Goal: Task Accomplishment & Management: Manage account settings

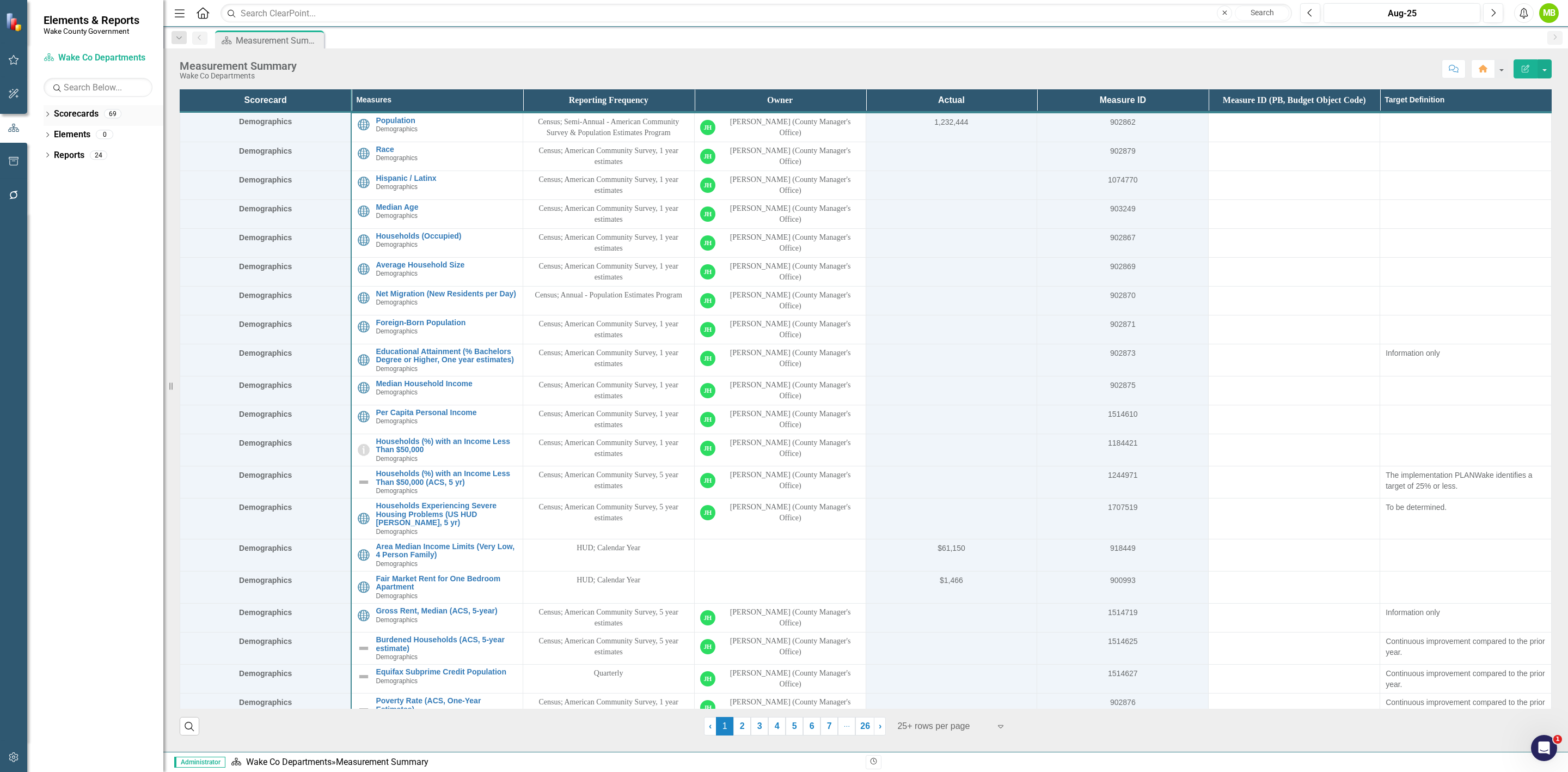
click at [50, 115] on icon "Dropdown" at bounding box center [47, 115] width 7 height 6
click at [50, 157] on icon "Dropdown" at bounding box center [53, 154] width 8 height 7
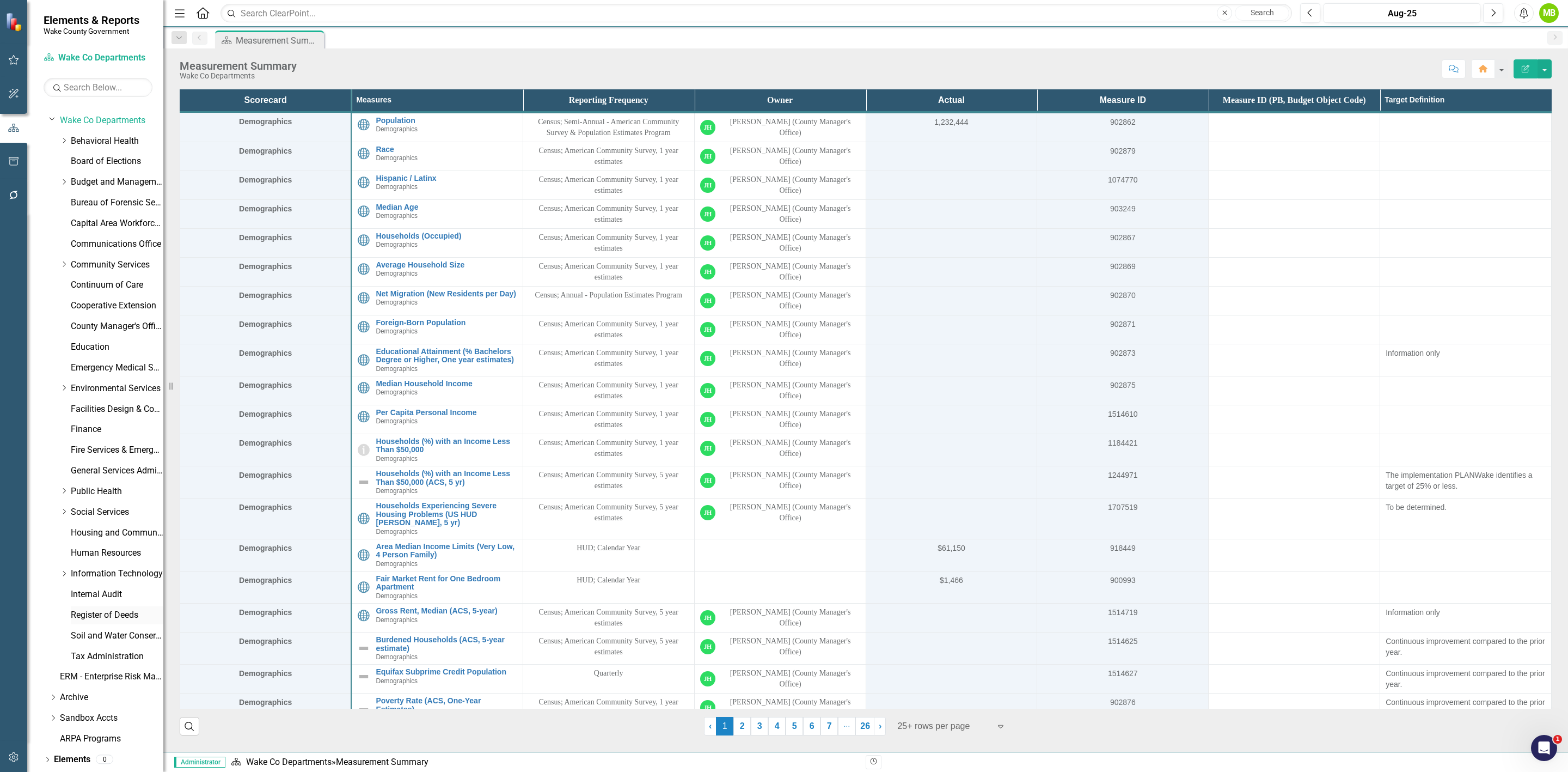
scroll to position [55, 0]
click at [103, 635] on link "Tax Administration" at bounding box center [117, 637] width 93 height 12
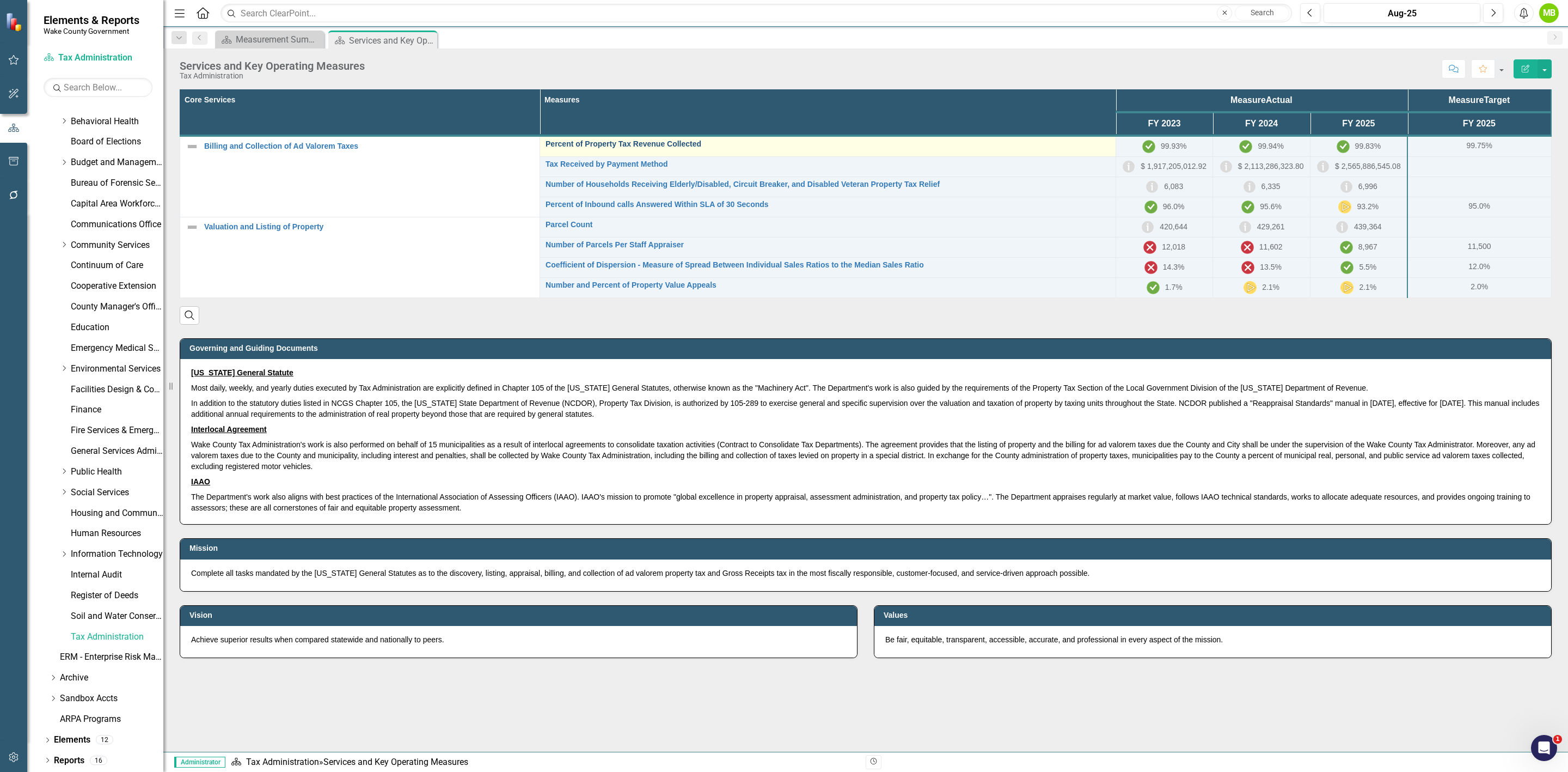
click at [676, 144] on link "Percent of Property Tax Revenue Collected" at bounding box center [828, 144] width 565 height 8
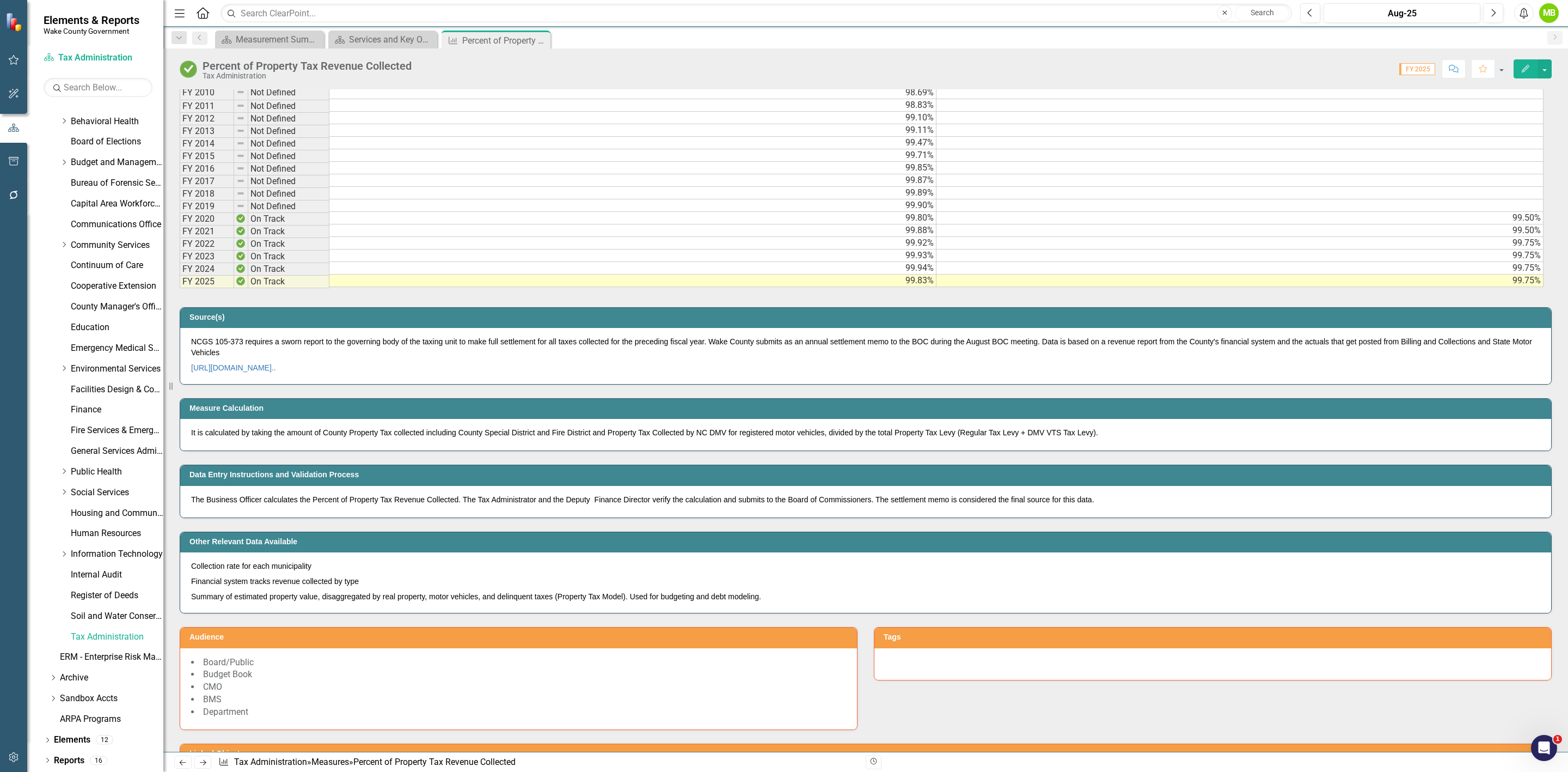
scroll to position [572, 0]
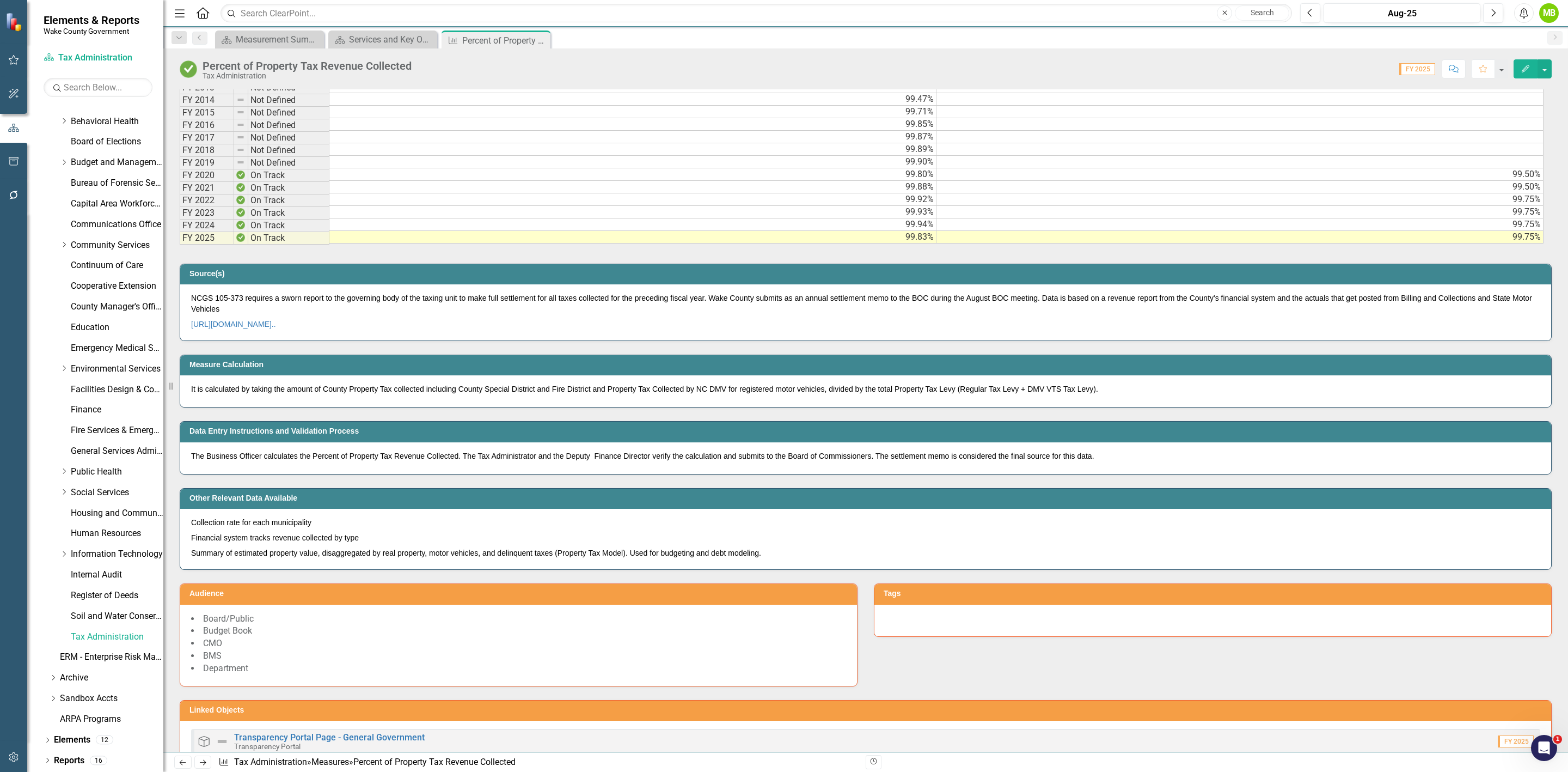
click at [1110, 264] on div "Source(s) NCGS 105-373 requires a sworn report to the governing body of the tax…" at bounding box center [865, 295] width 1388 height 91
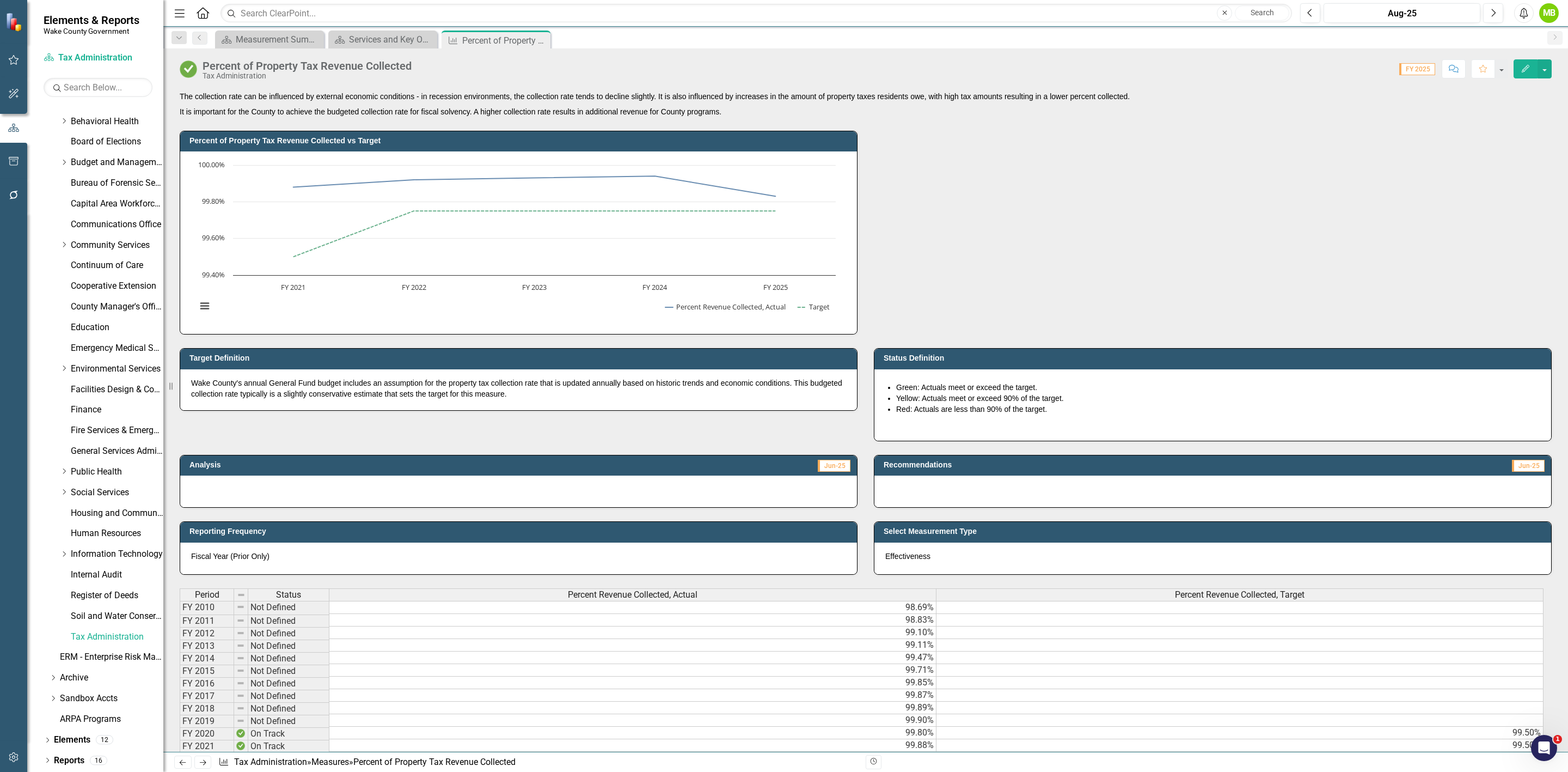
scroll to position [0, 0]
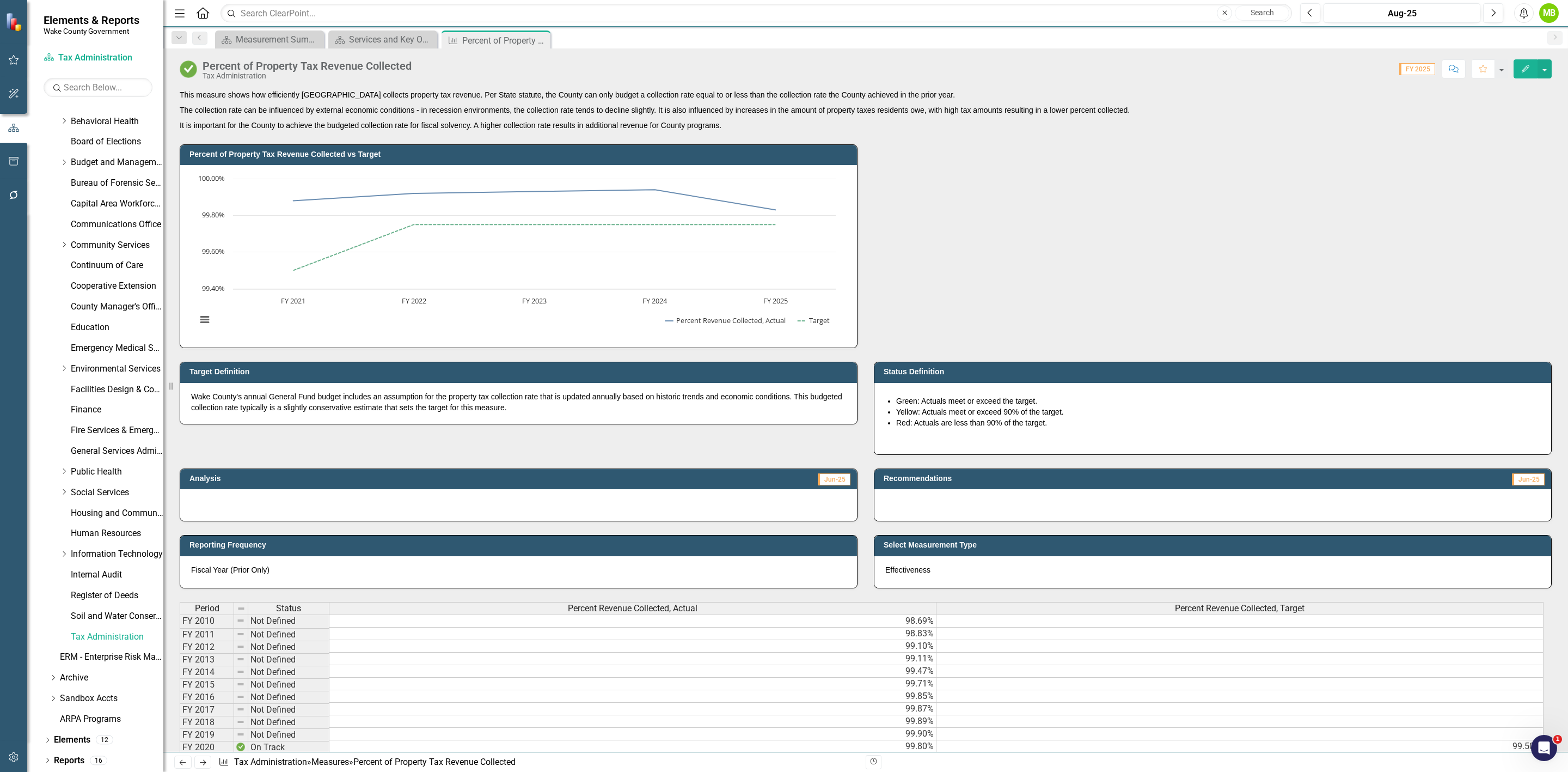
click at [1105, 198] on div "Percent of Property Tax Revenue Collected vs Target Chart Line chart with 2 lin…" at bounding box center [865, 239] width 1388 height 217
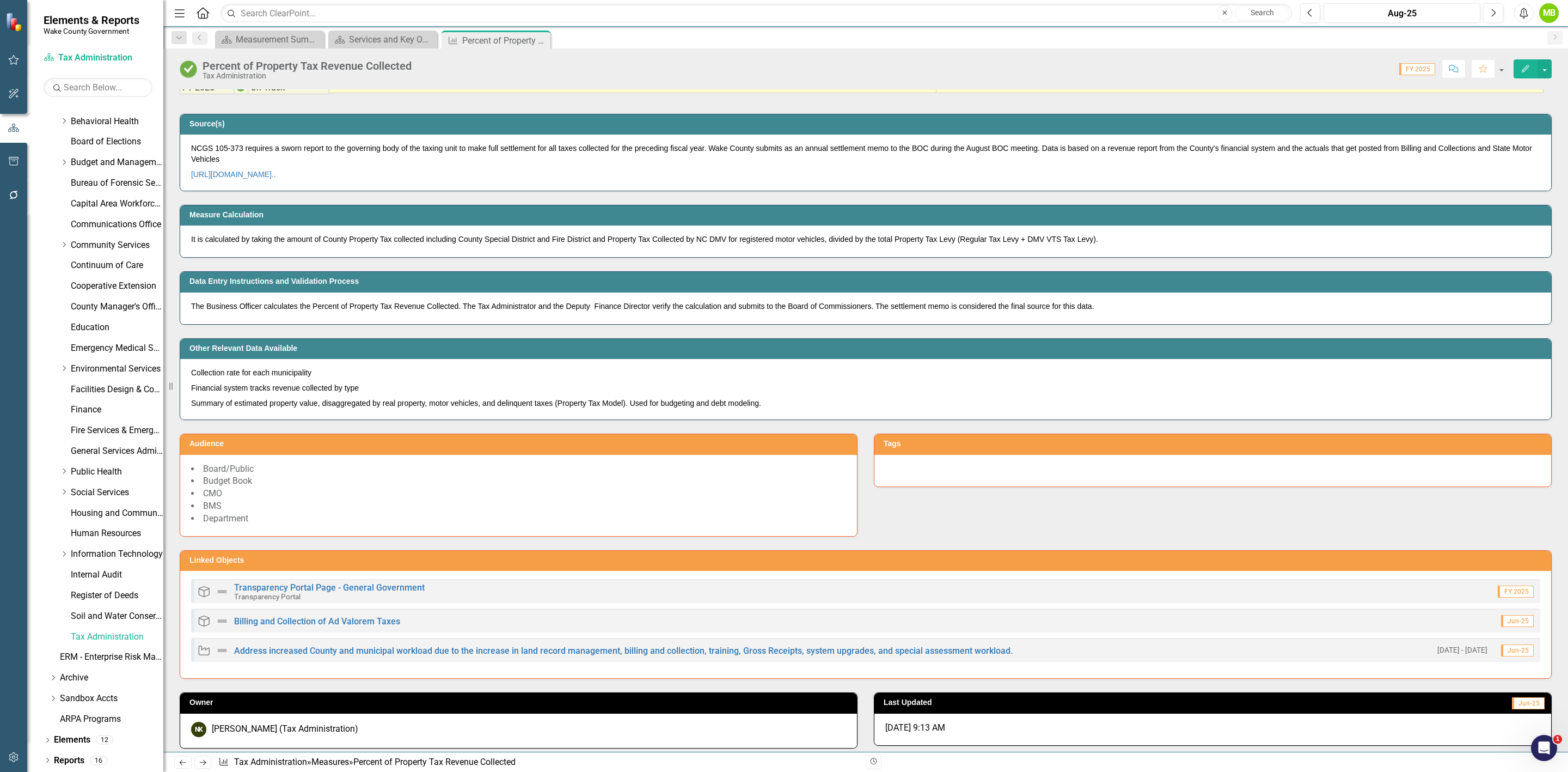
scroll to position [620, 0]
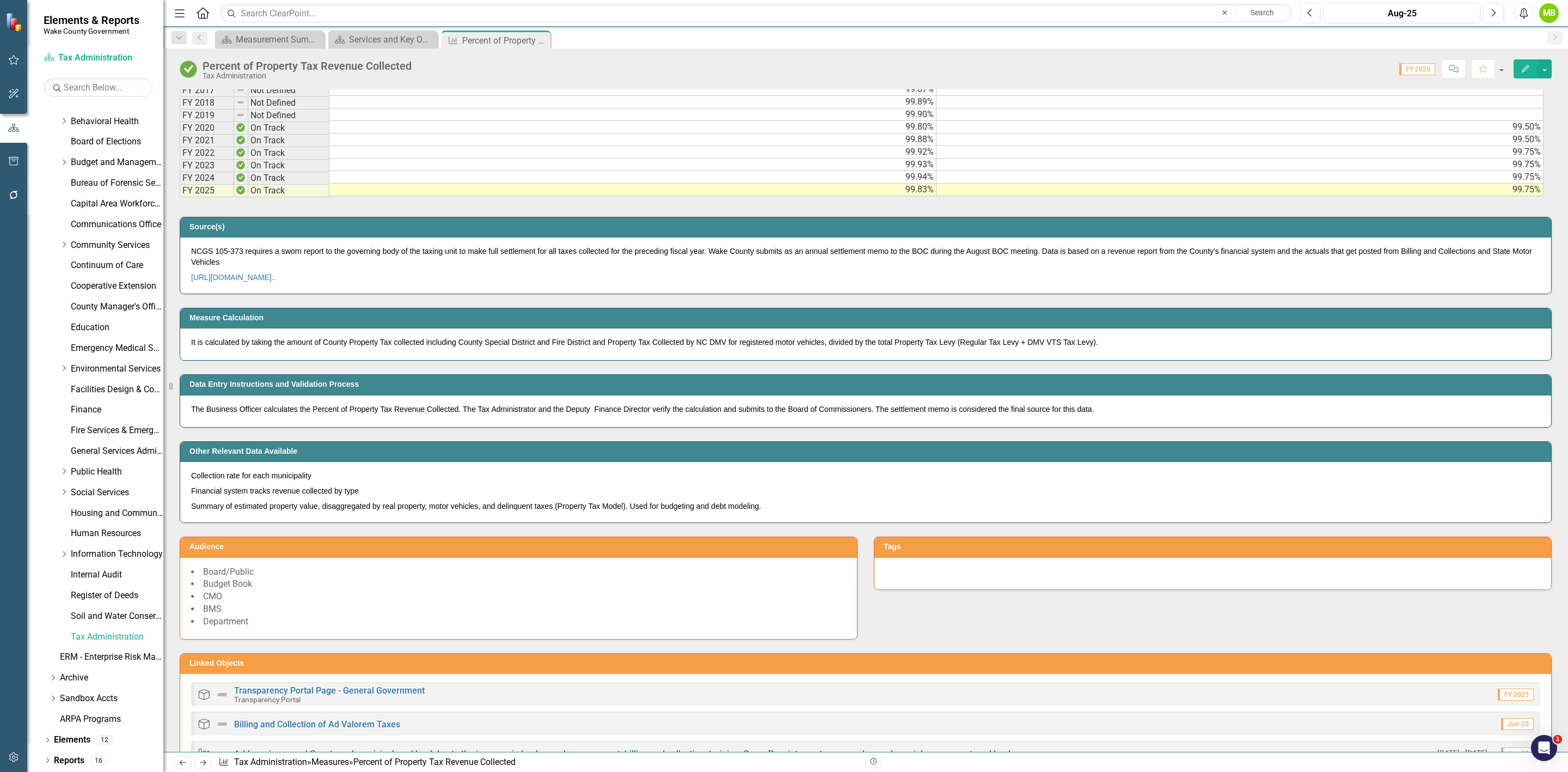
click at [12, 755] on icon "button" at bounding box center [14, 757] width 11 height 9
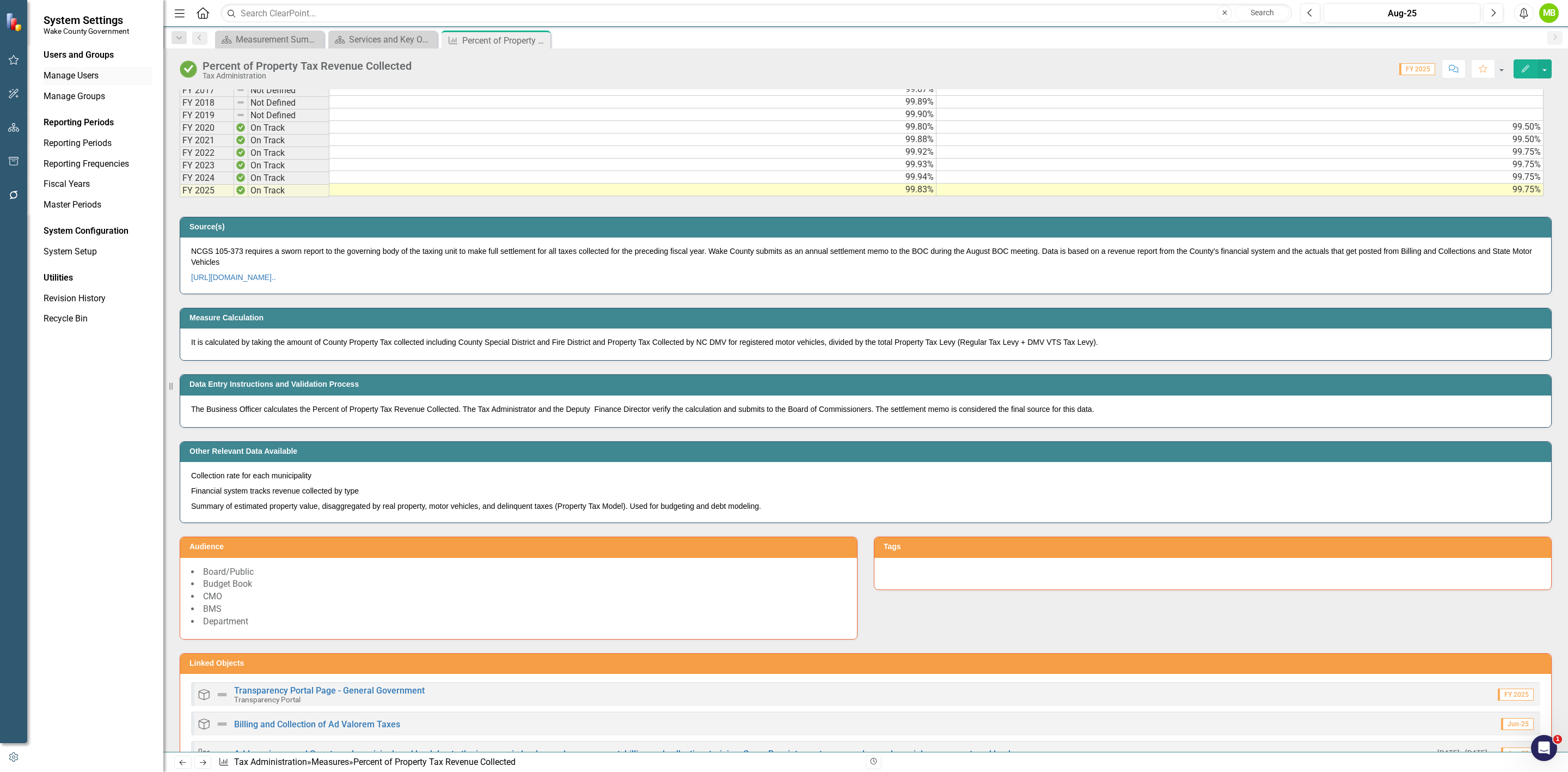
click at [86, 76] on link "Manage Users" at bounding box center [98, 76] width 109 height 12
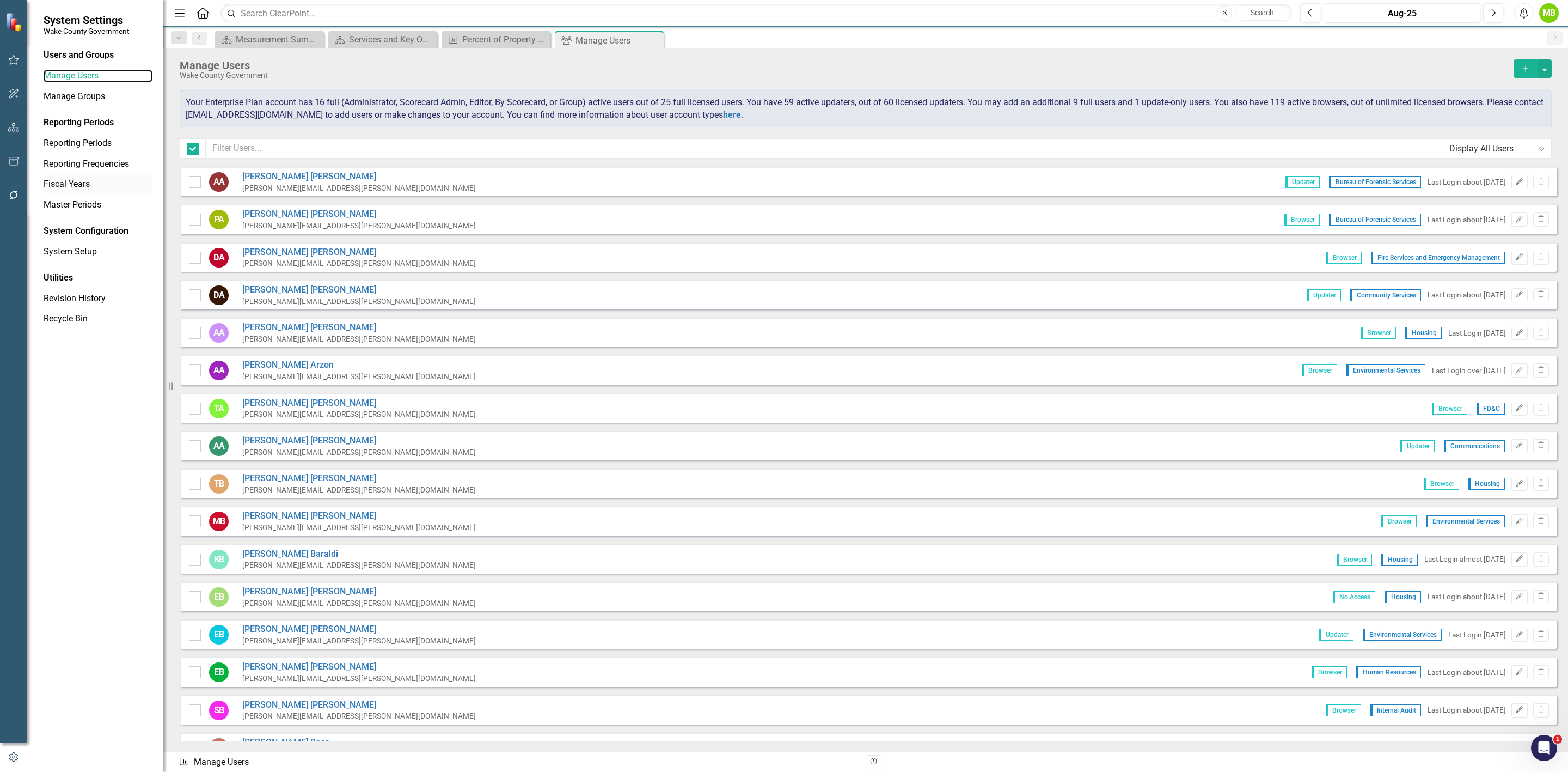
checkbox input "false"
click at [808, 151] on input "text" at bounding box center [824, 148] width 1237 height 20
click at [1548, 149] on div "Expand" at bounding box center [1541, 149] width 20 height 17
click at [1472, 257] on div "Updaters" at bounding box center [1498, 259] width 91 height 12
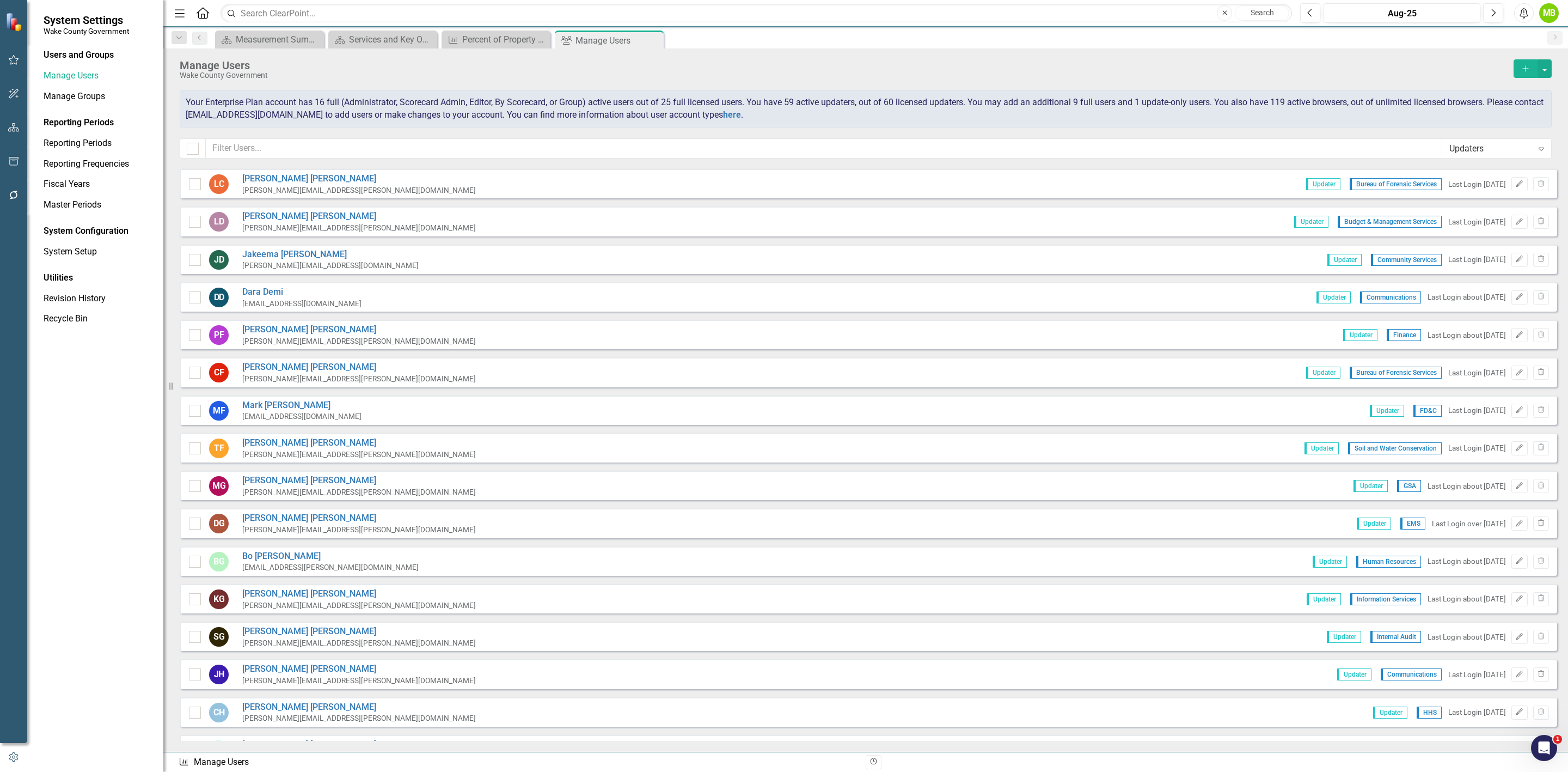
scroll to position [193, 0]
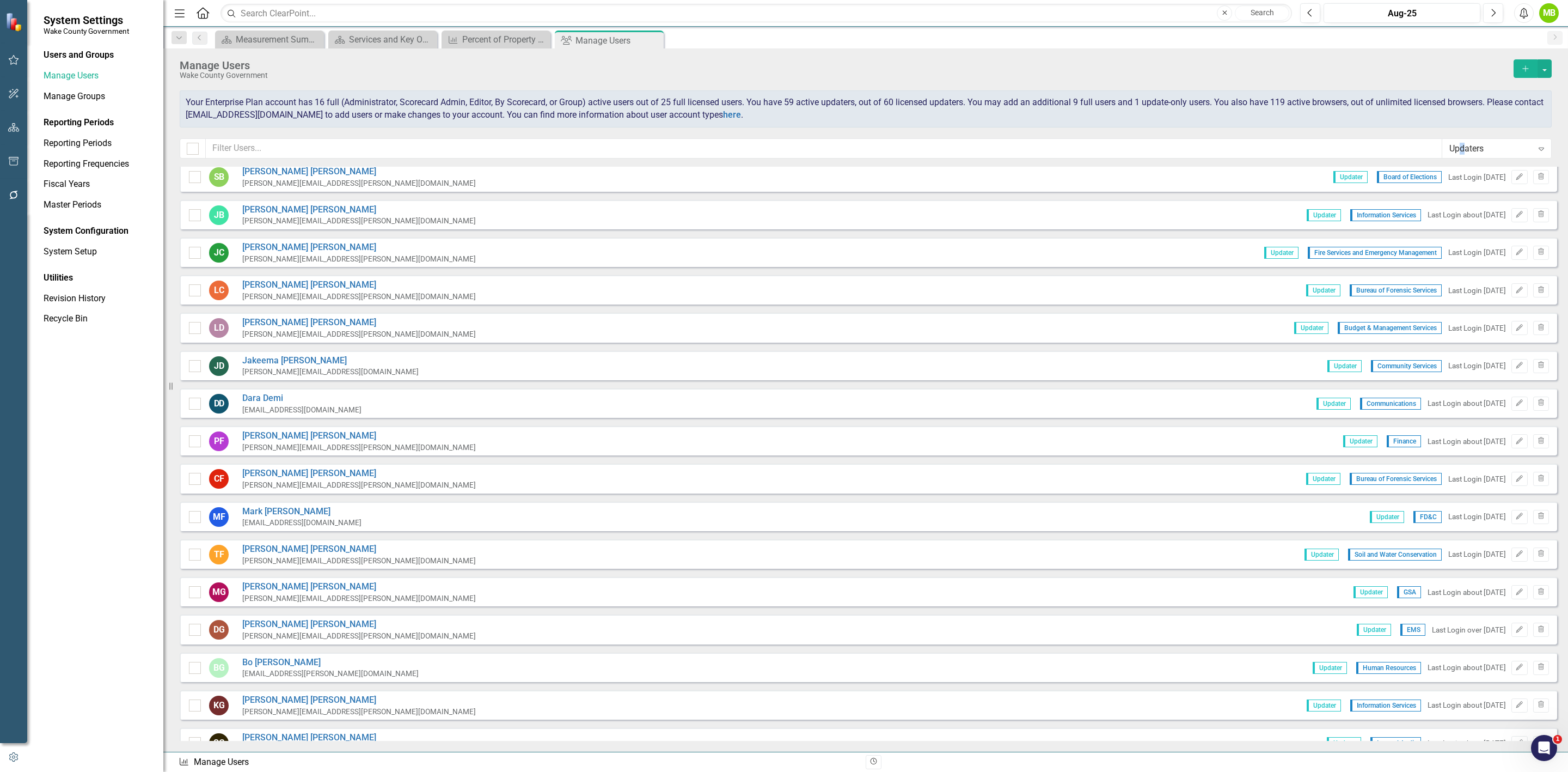
click at [1462, 151] on div "Updaters" at bounding box center [1491, 149] width 83 height 12
click at [1480, 186] on div "Administrators" at bounding box center [1498, 188] width 91 height 12
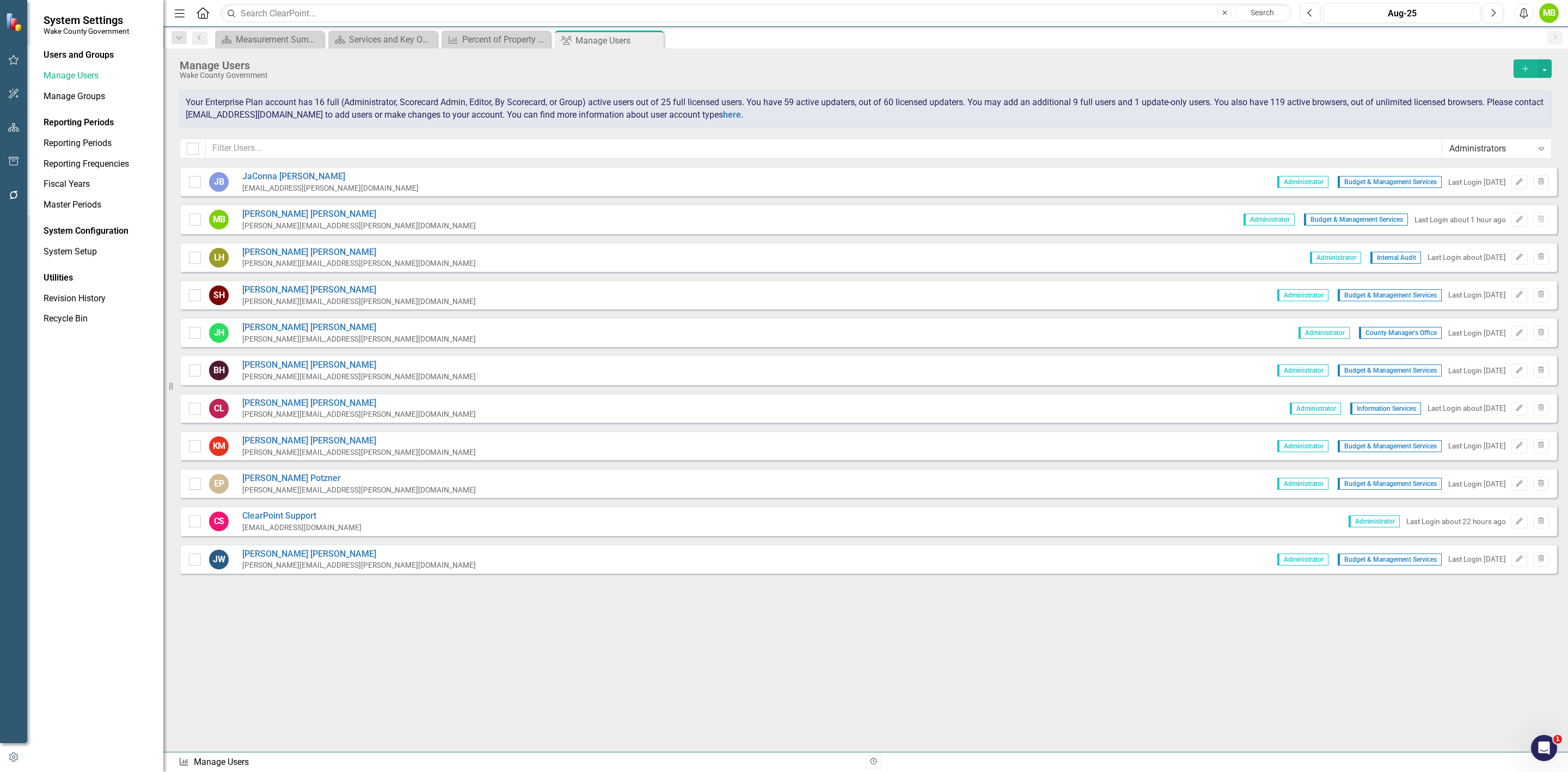
scroll to position [0, 0]
click at [277, 250] on link "[PERSON_NAME]" at bounding box center [359, 253] width 234 height 12
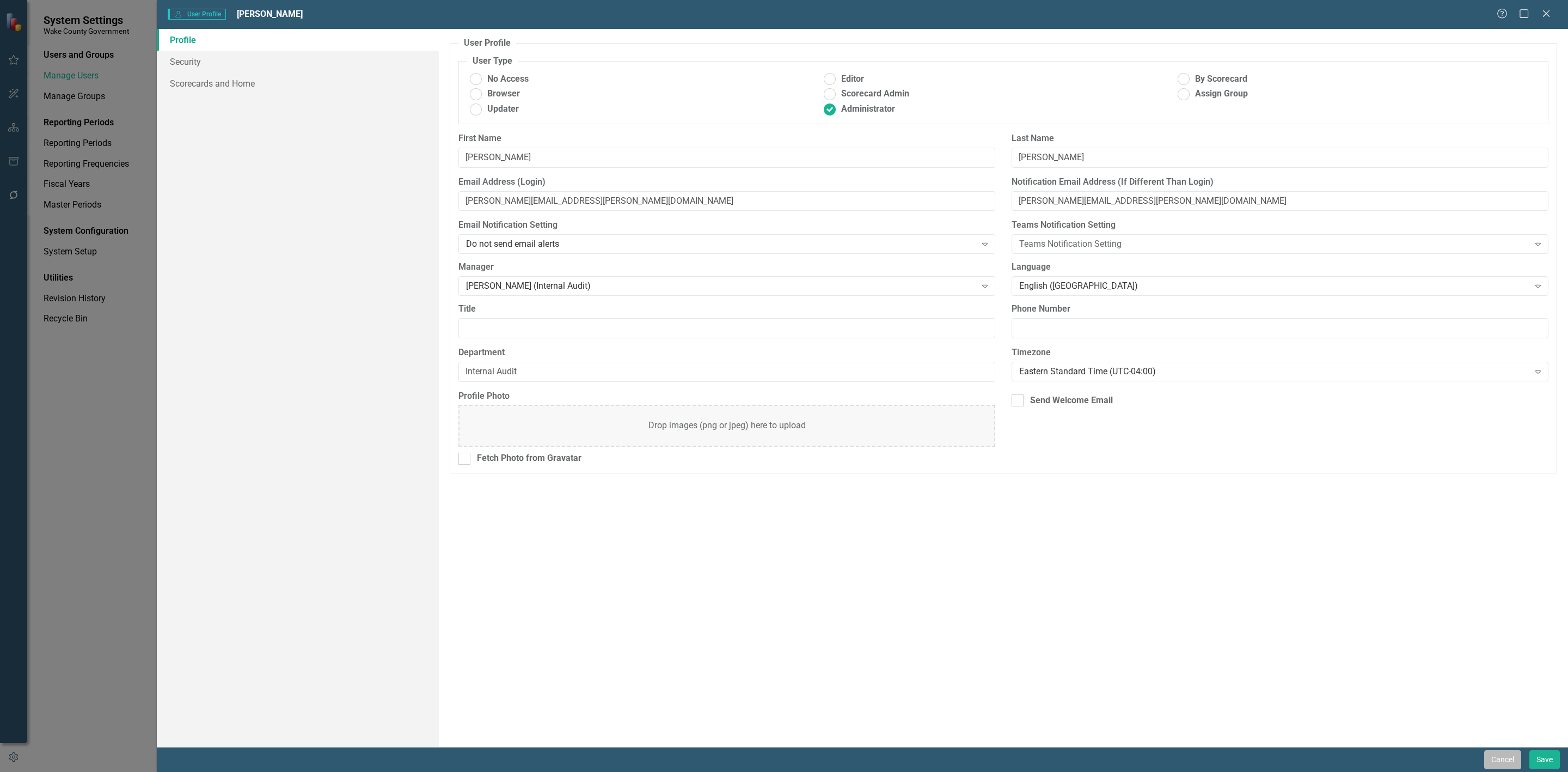
click at [1508, 759] on button "Cancel" at bounding box center [1503, 760] width 37 height 19
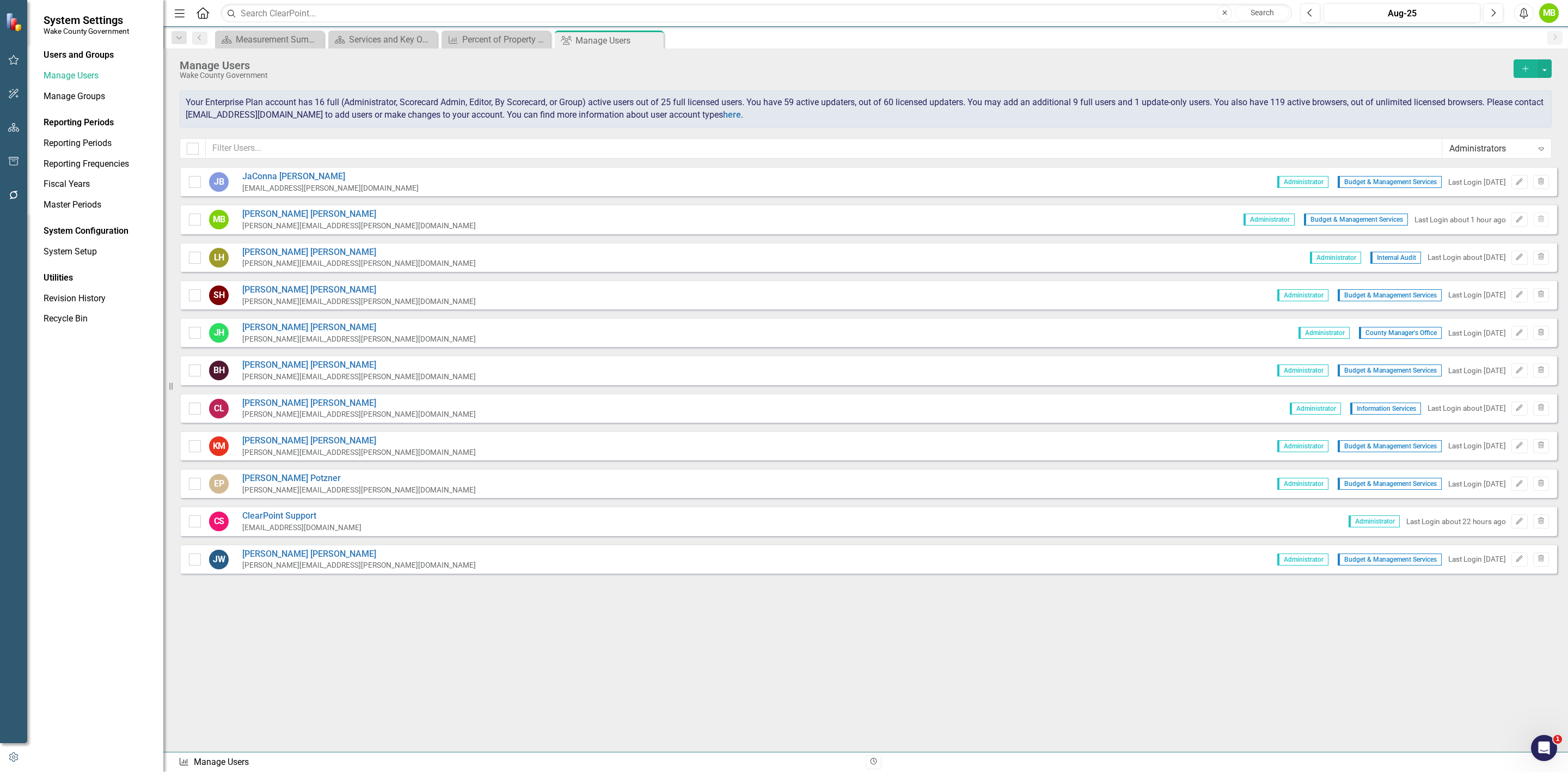
click at [1500, 152] on div "Administrators" at bounding box center [1491, 149] width 83 height 12
click at [1483, 258] on div "Updaters" at bounding box center [1498, 259] width 91 height 12
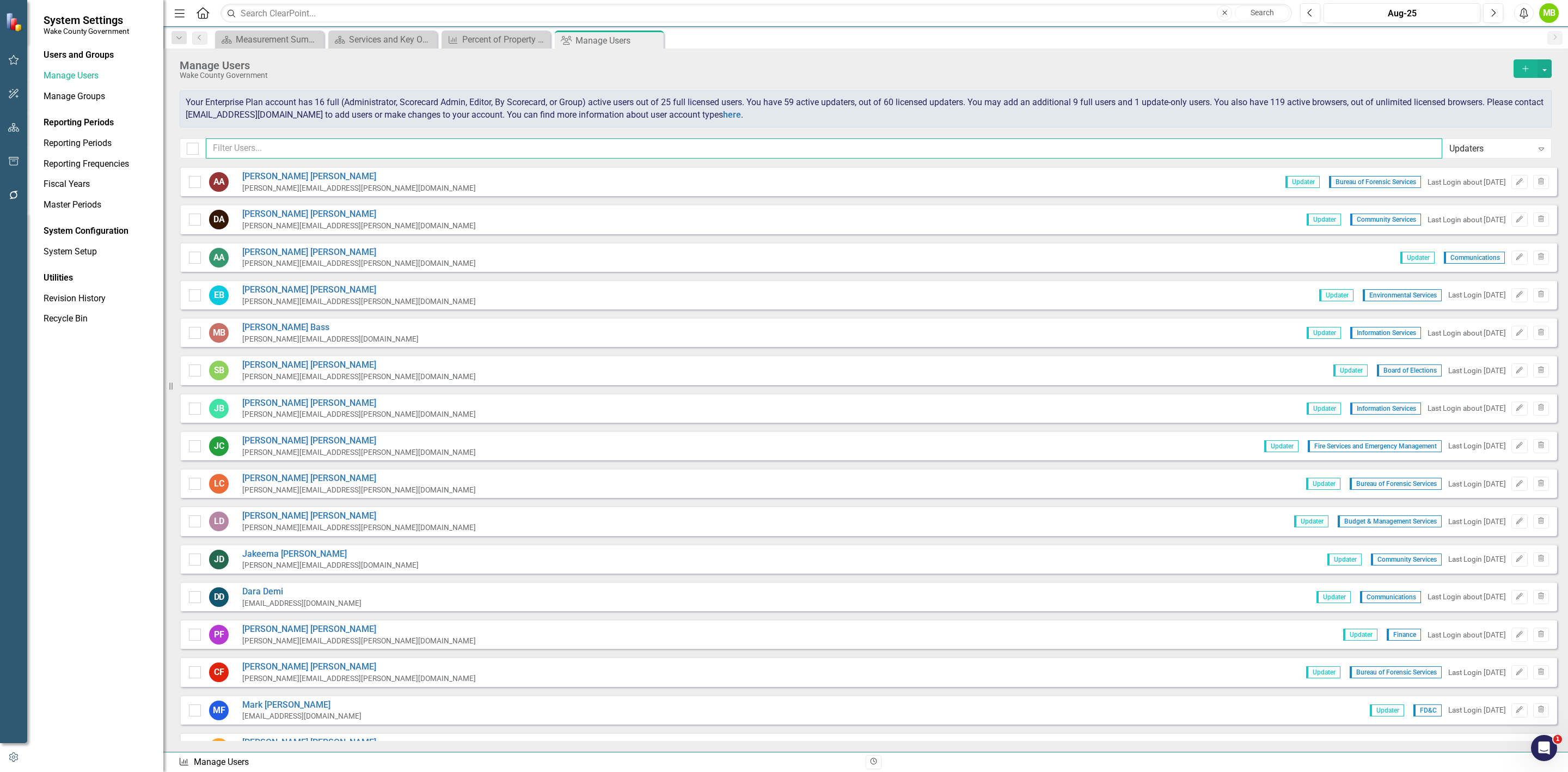
click at [418, 144] on input "text" at bounding box center [824, 148] width 1237 height 20
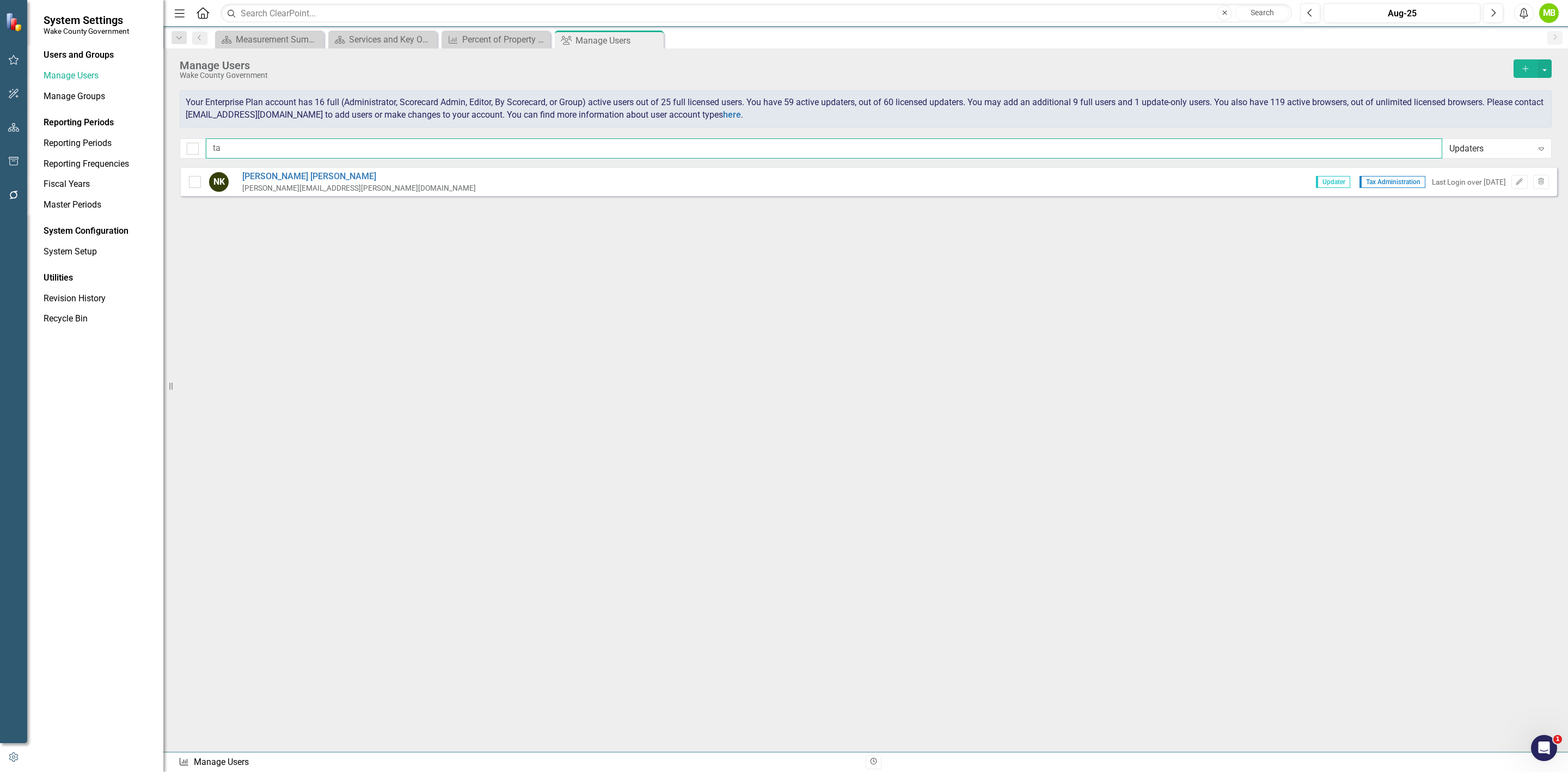
type input "t"
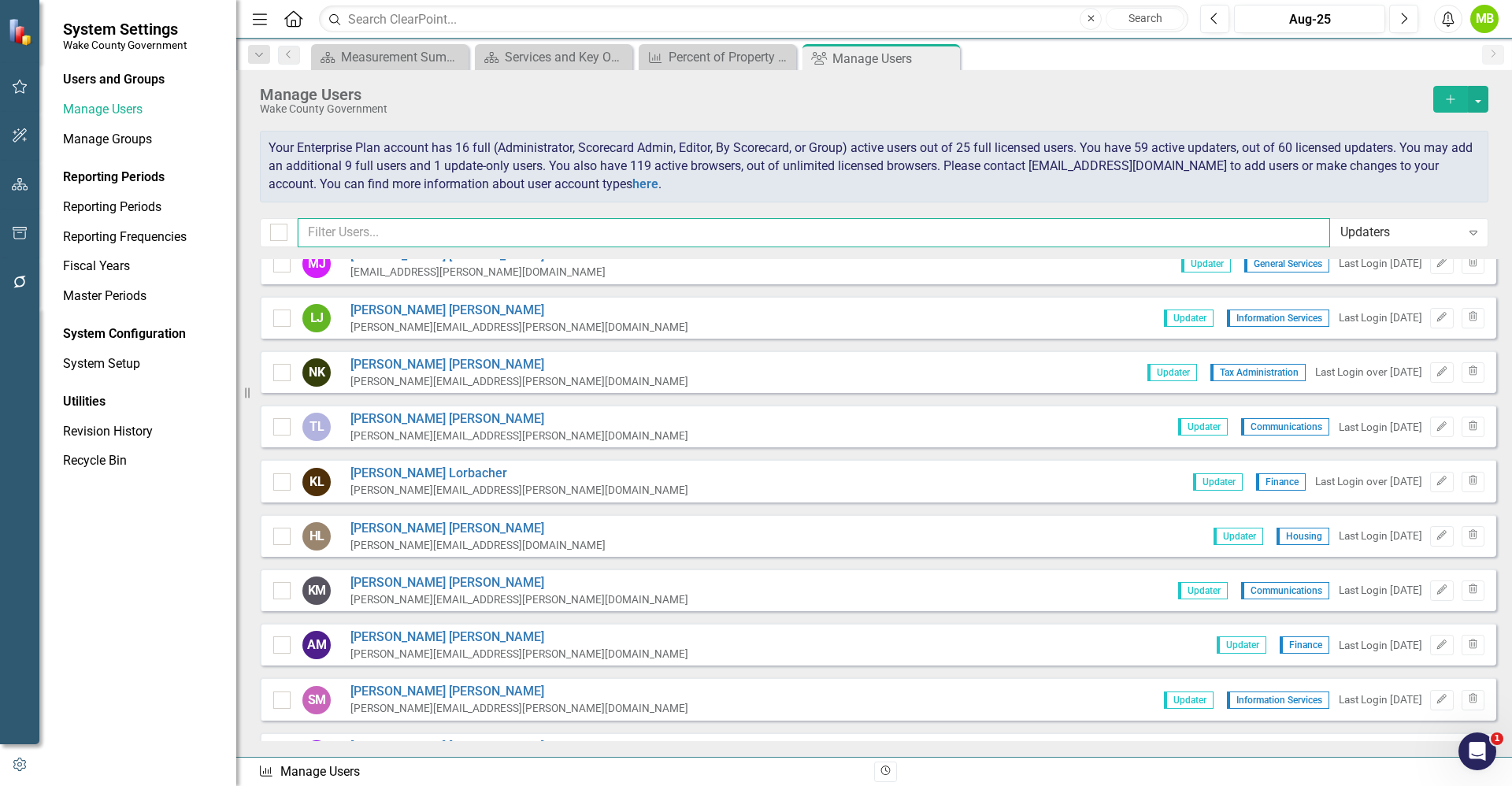
scroll to position [1654, 0]
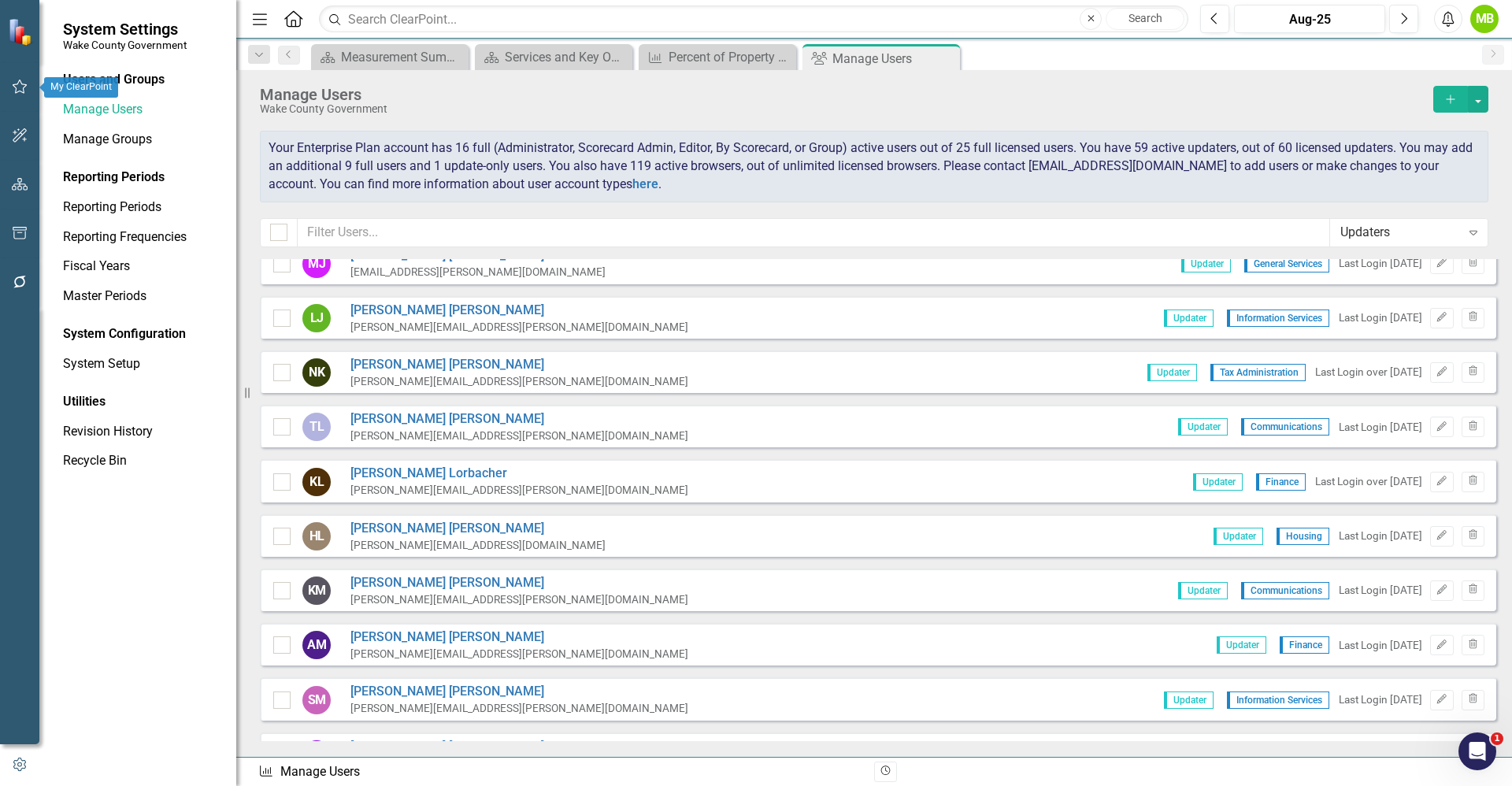
click at [22, 97] on button "button" at bounding box center [20, 87] width 35 height 33
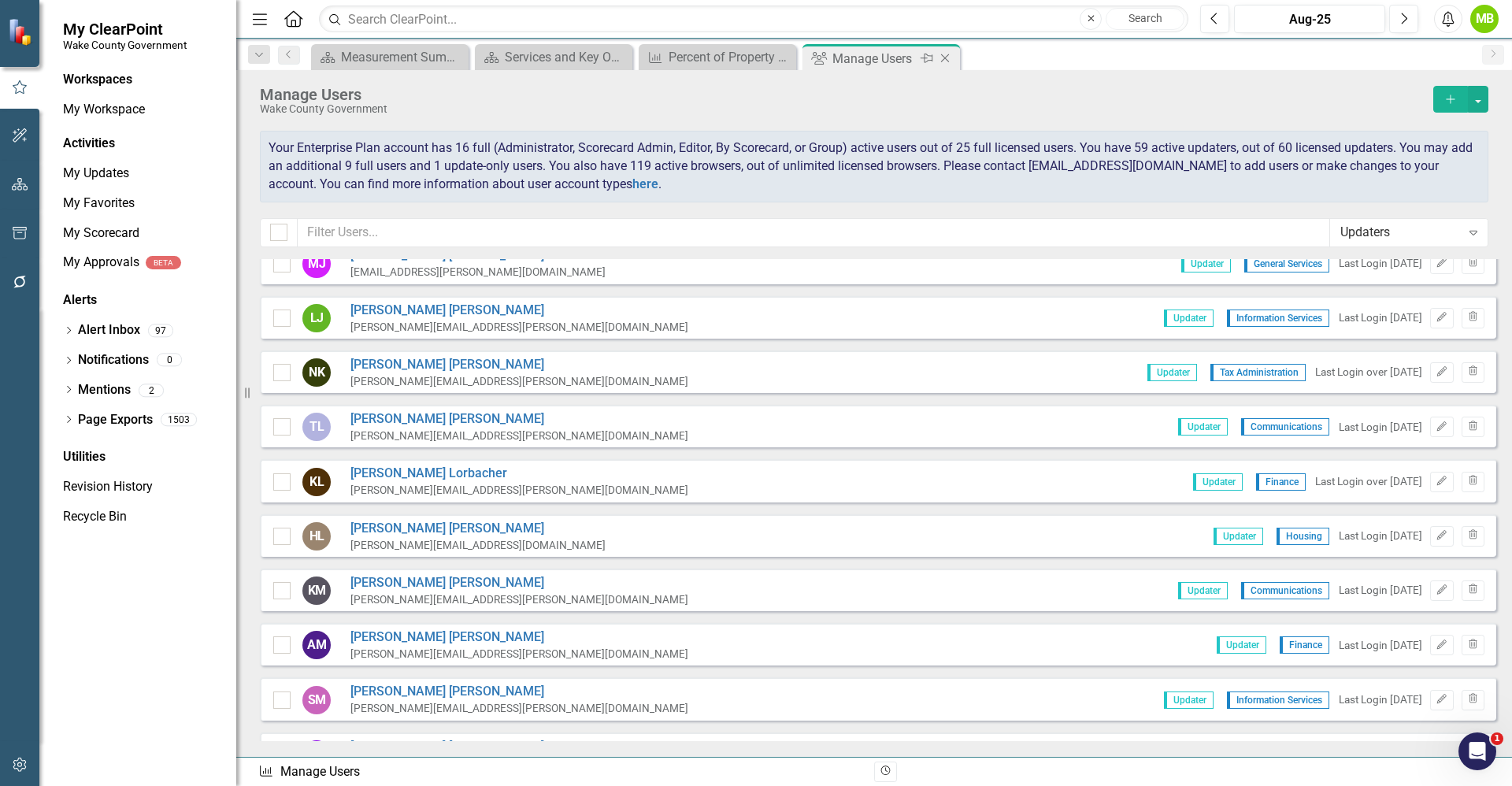
click at [946, 65] on div "Close" at bounding box center [946, 58] width 20 height 20
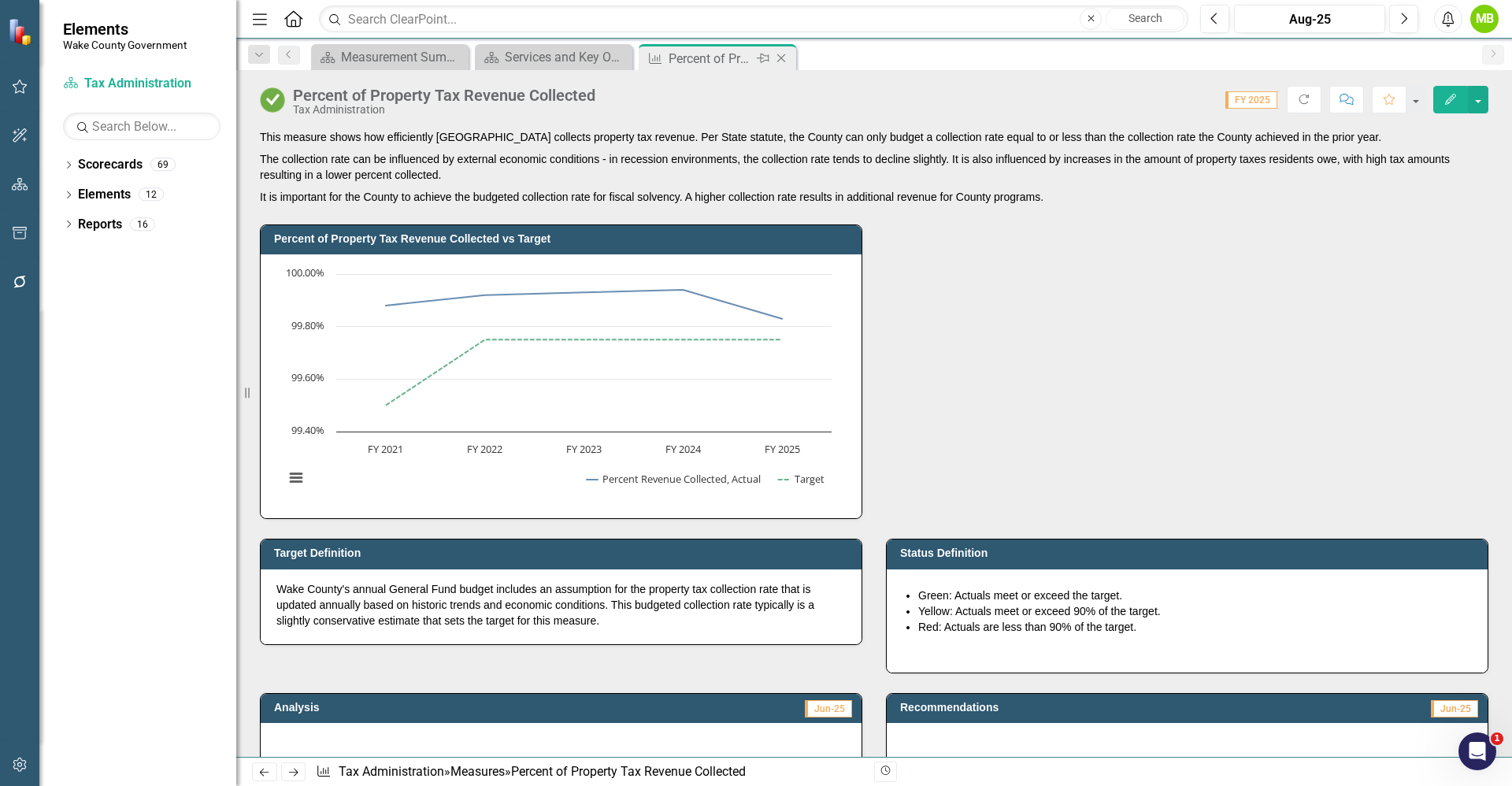
click at [778, 60] on icon at bounding box center [782, 58] width 9 height 9
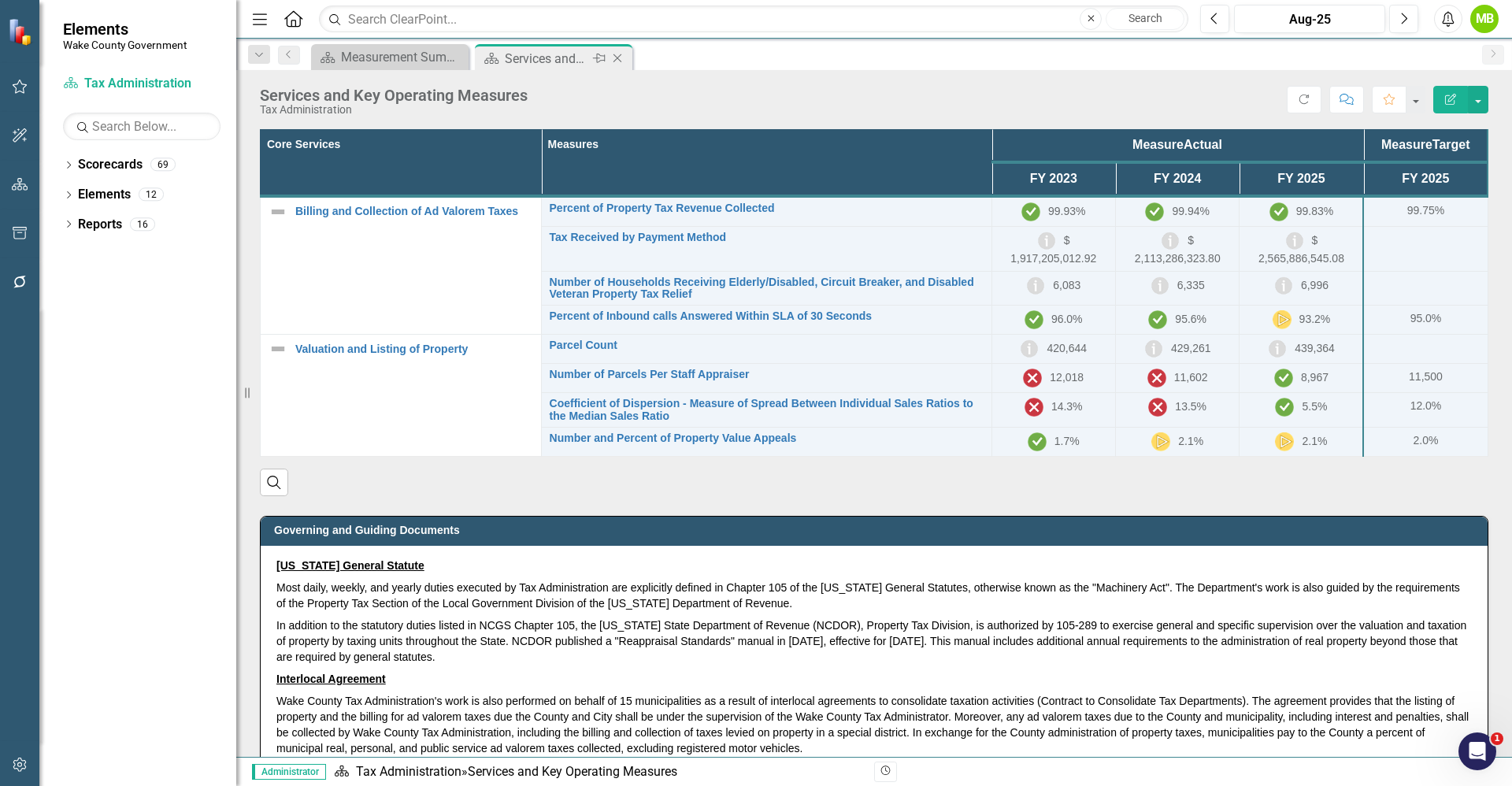
click at [613, 59] on icon "Close" at bounding box center [618, 58] width 16 height 13
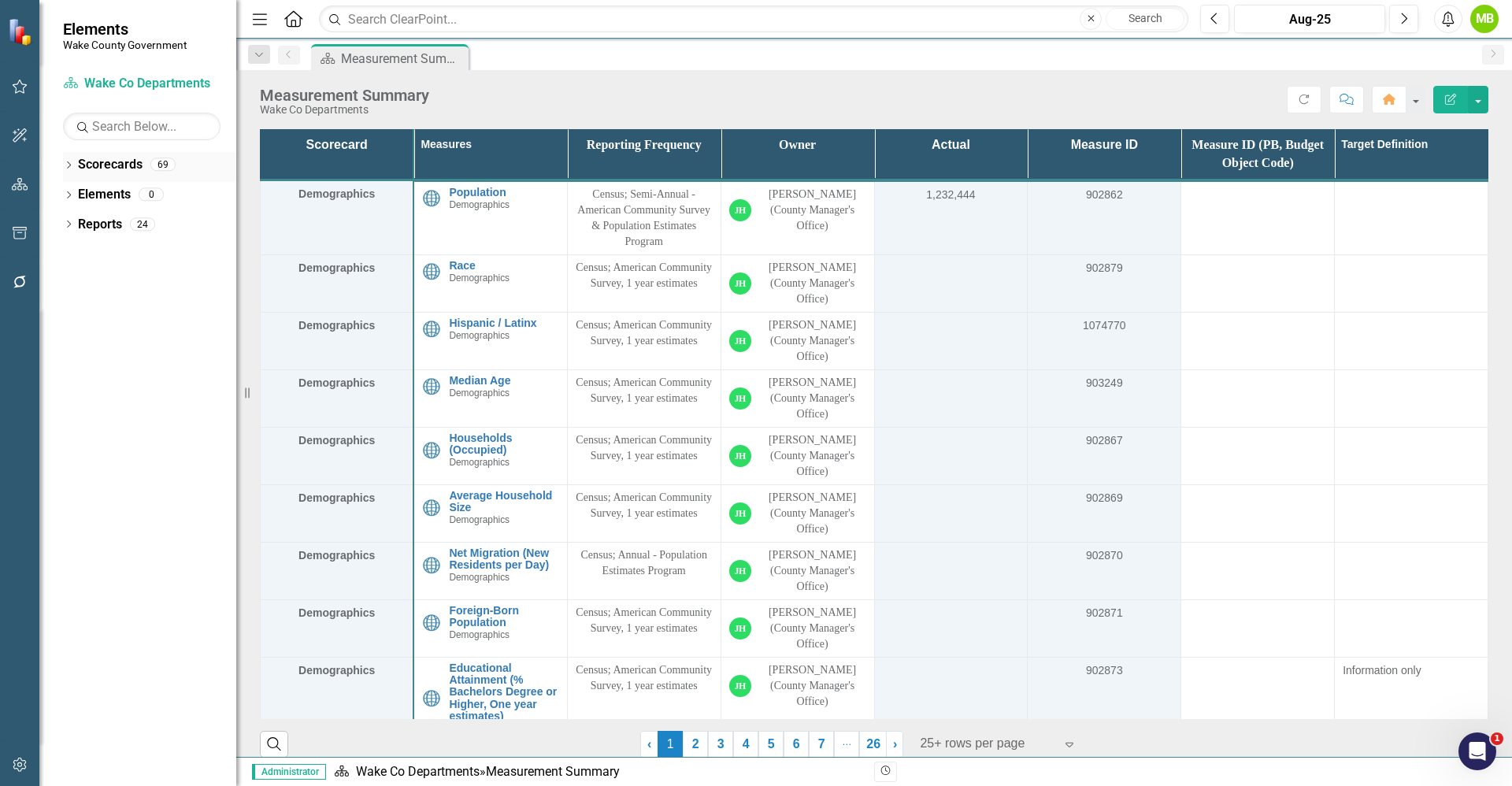
click at [64, 166] on icon "Dropdown" at bounding box center [68, 166] width 11 height 9
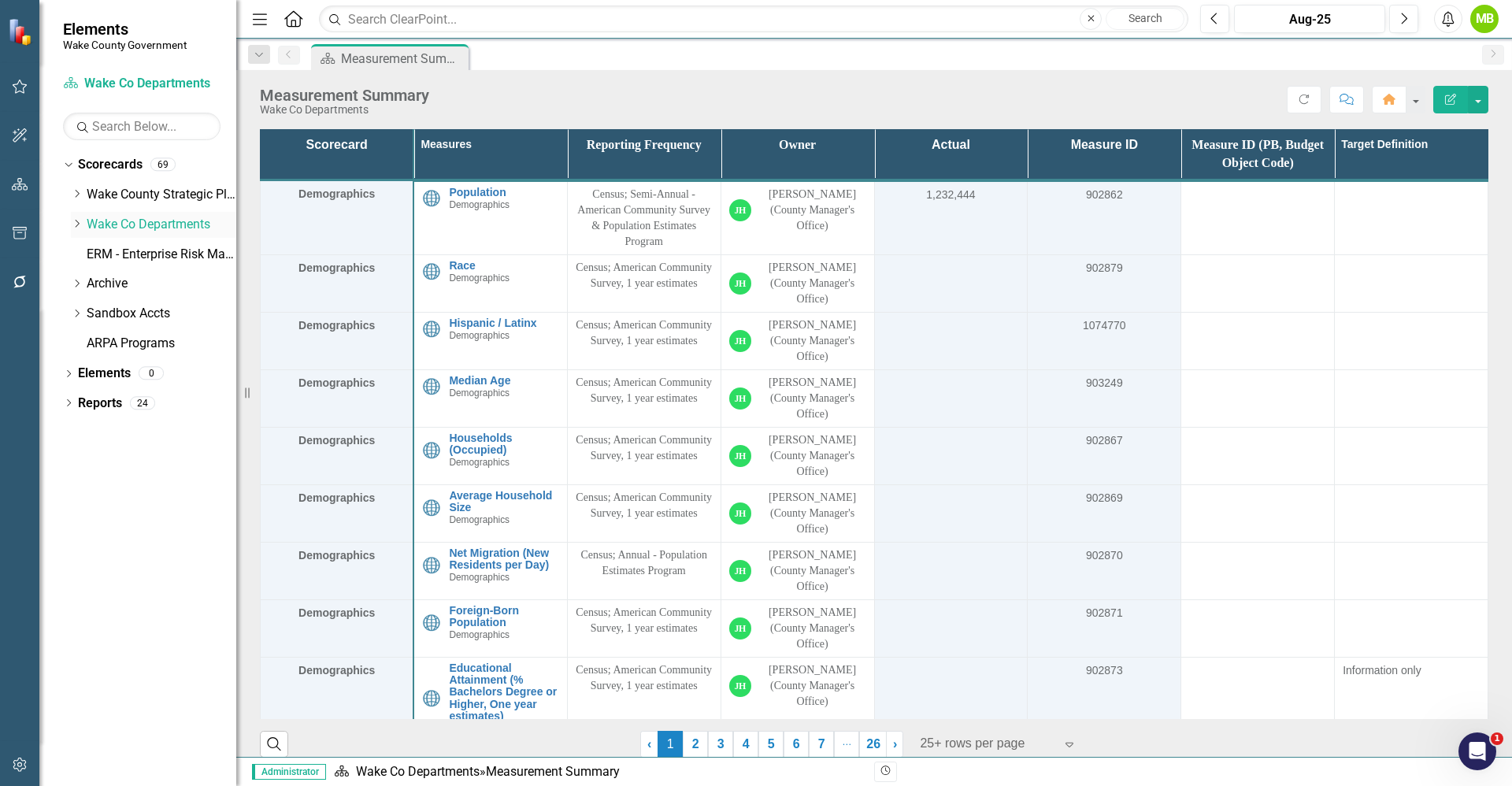
click at [73, 228] on icon "Dropdown" at bounding box center [76, 223] width 12 height 10
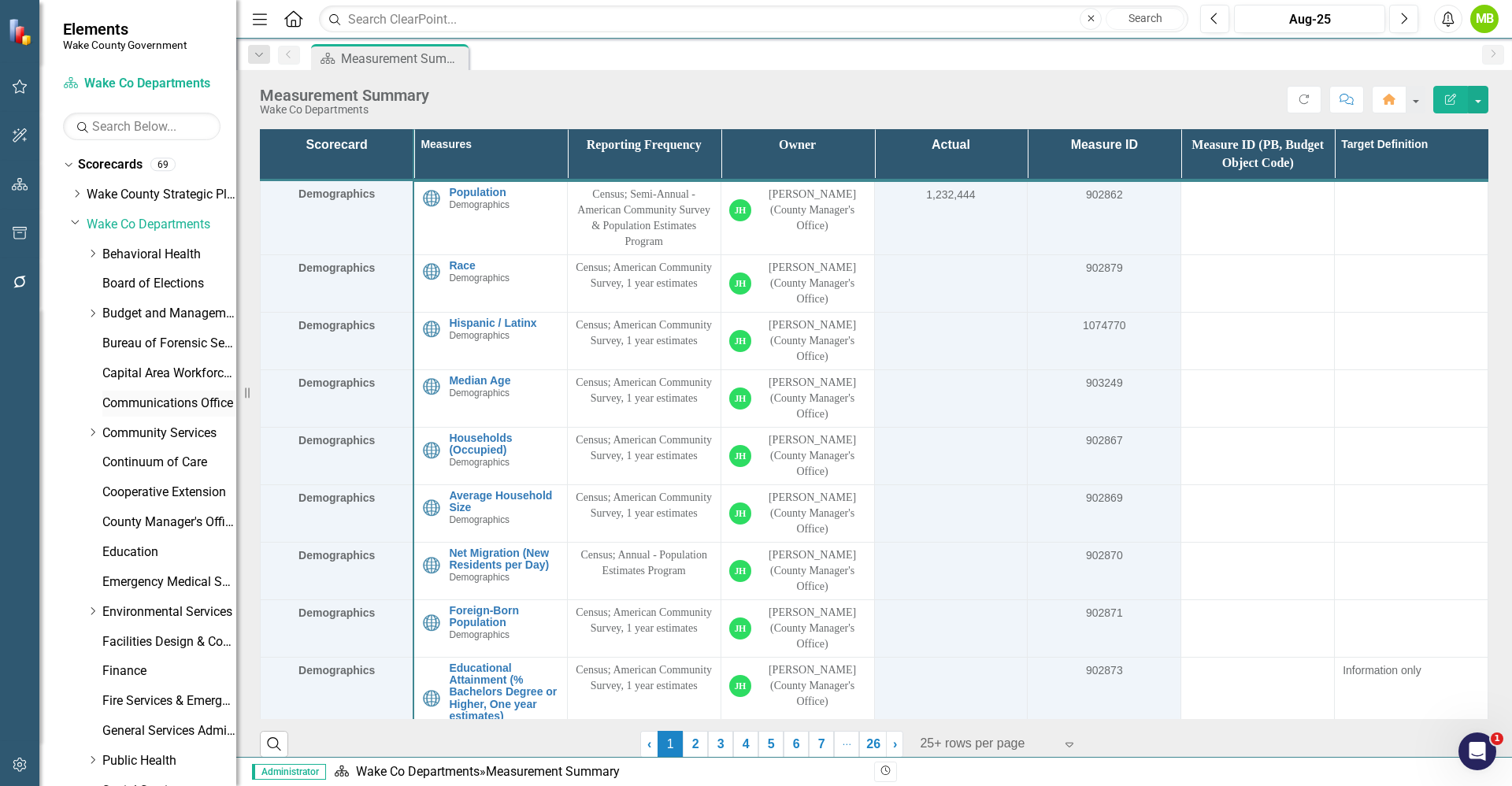
click at [152, 408] on link "Communications Office" at bounding box center [169, 404] width 134 height 18
